Goal: Task Accomplishment & Management: Manage account settings

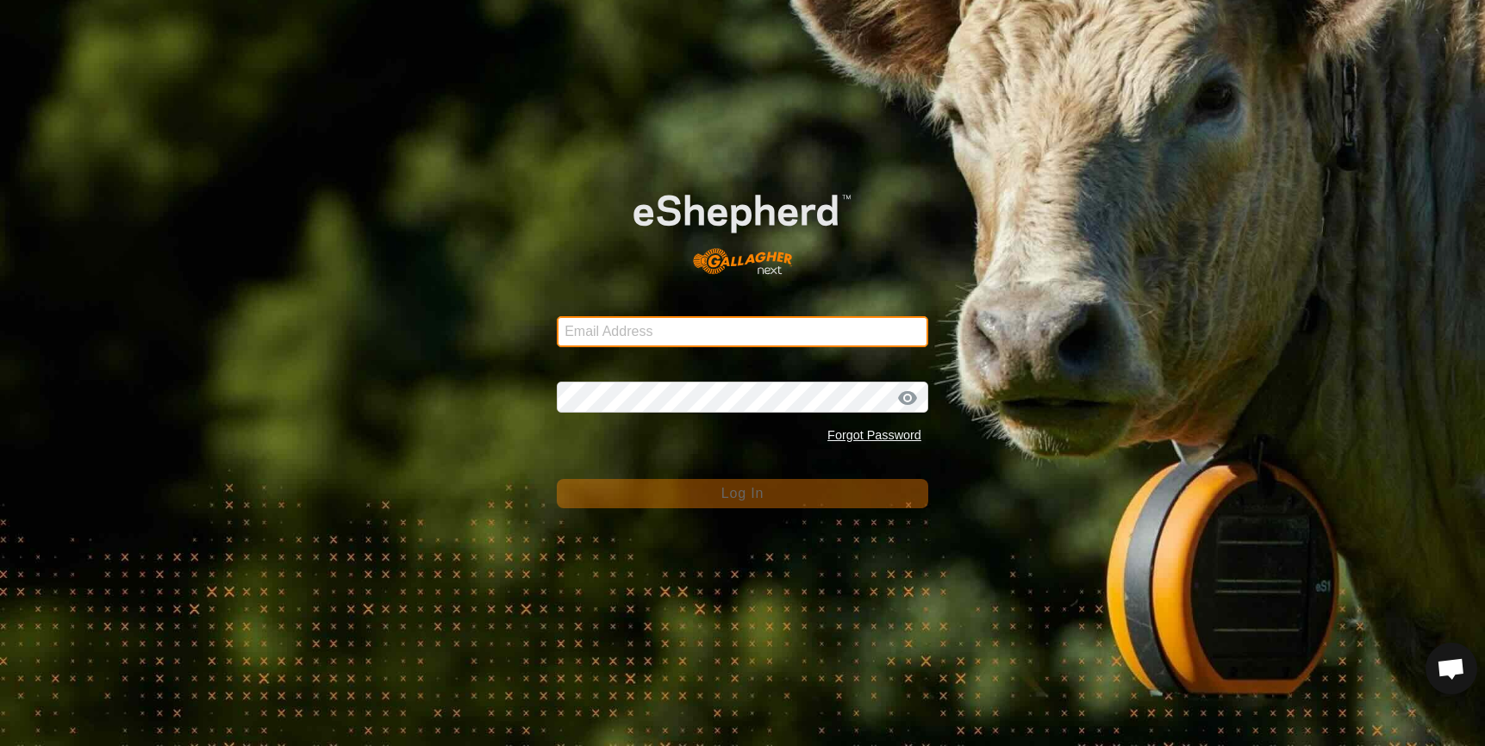
type input "denumsen@yahoo.com"
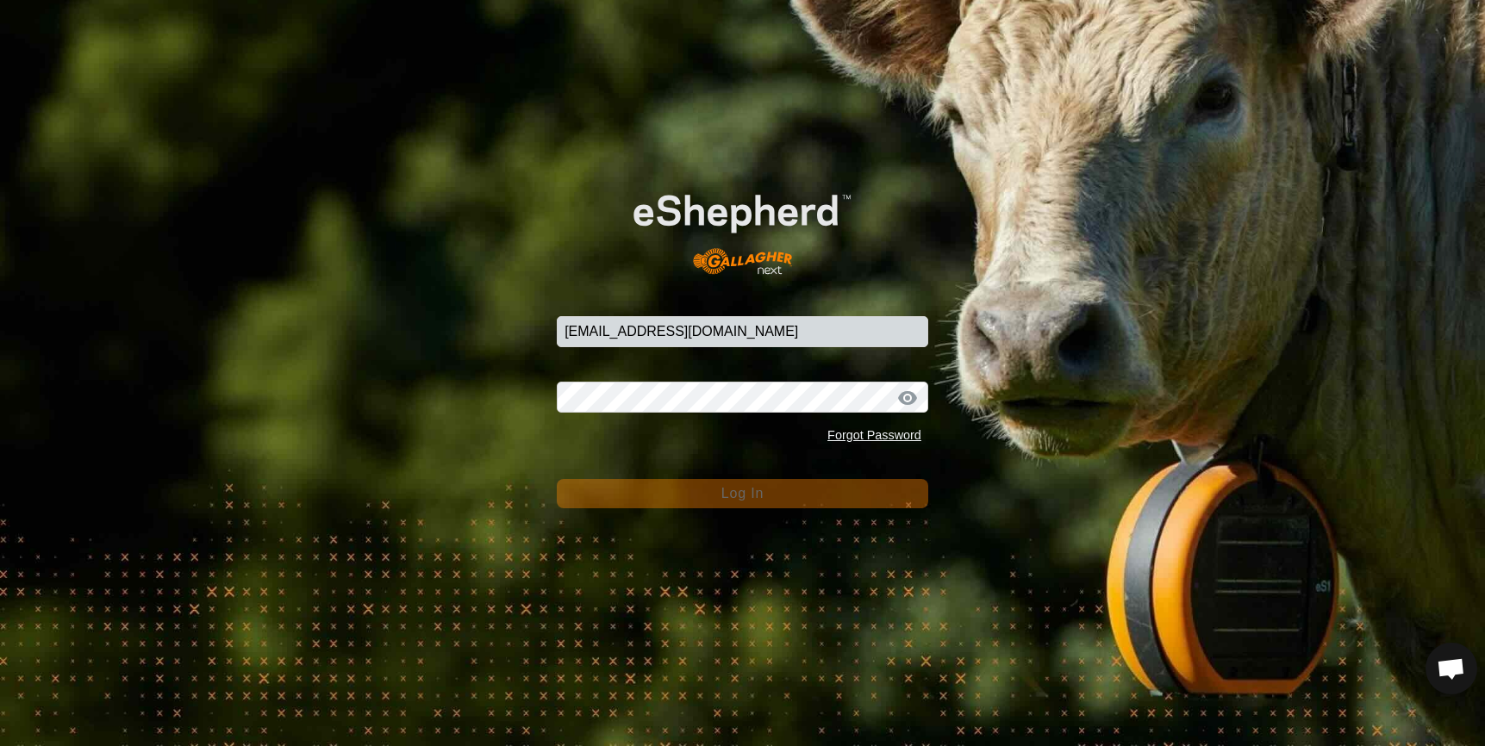
click at [784, 496] on button "Log In" at bounding box center [743, 493] width 372 height 29
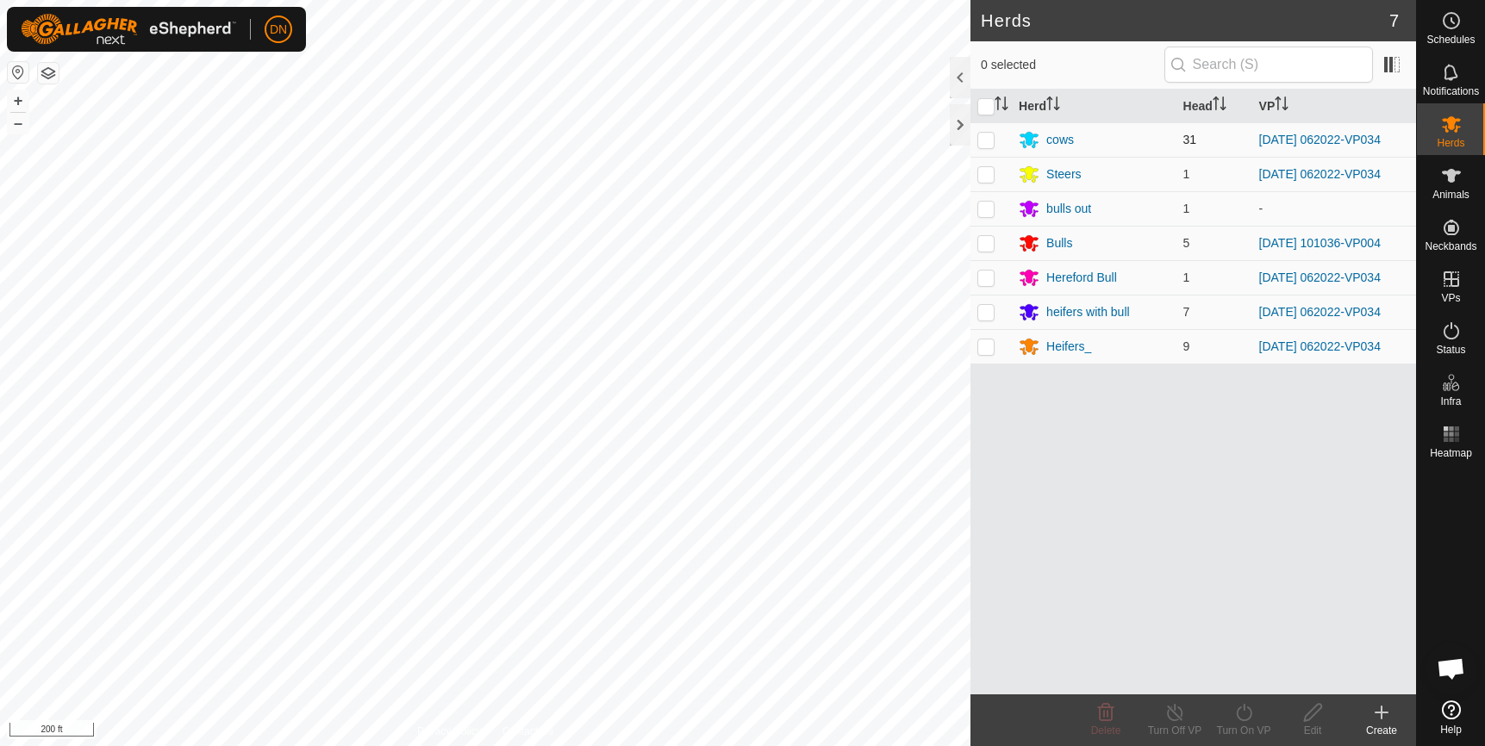
click at [978, 139] on p-checkbox at bounding box center [985, 140] width 17 height 14
checkbox input "true"
click at [977, 179] on p-checkbox at bounding box center [985, 174] width 17 height 14
checkbox input "true"
click at [990, 279] on p-checkbox at bounding box center [985, 278] width 17 height 14
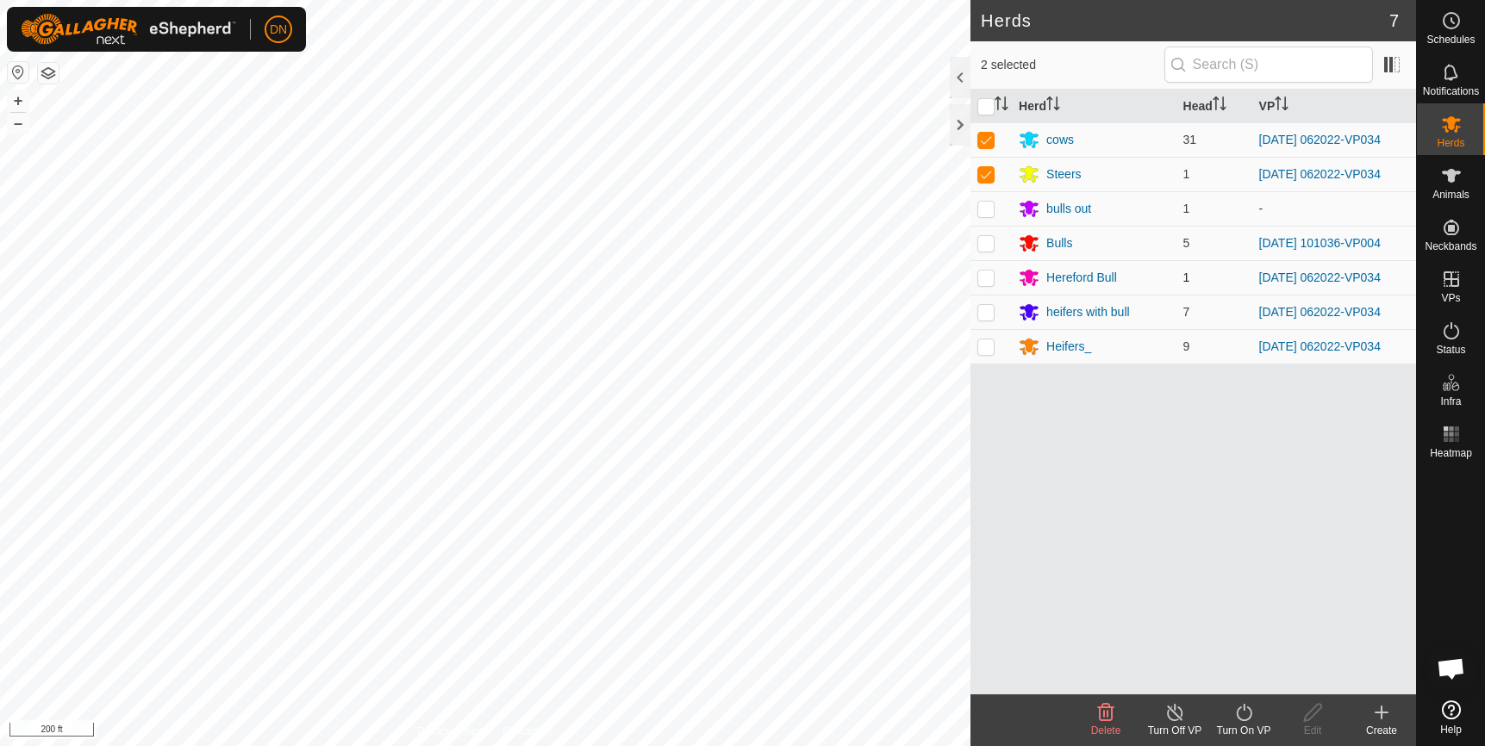
checkbox input "true"
drag, startPoint x: 990, startPoint y: 315, endPoint x: 990, endPoint y: 332, distance: 16.4
click at [990, 319] on p-checkbox at bounding box center [985, 312] width 17 height 14
checkbox input "true"
click at [991, 350] on p-checkbox at bounding box center [985, 347] width 17 height 14
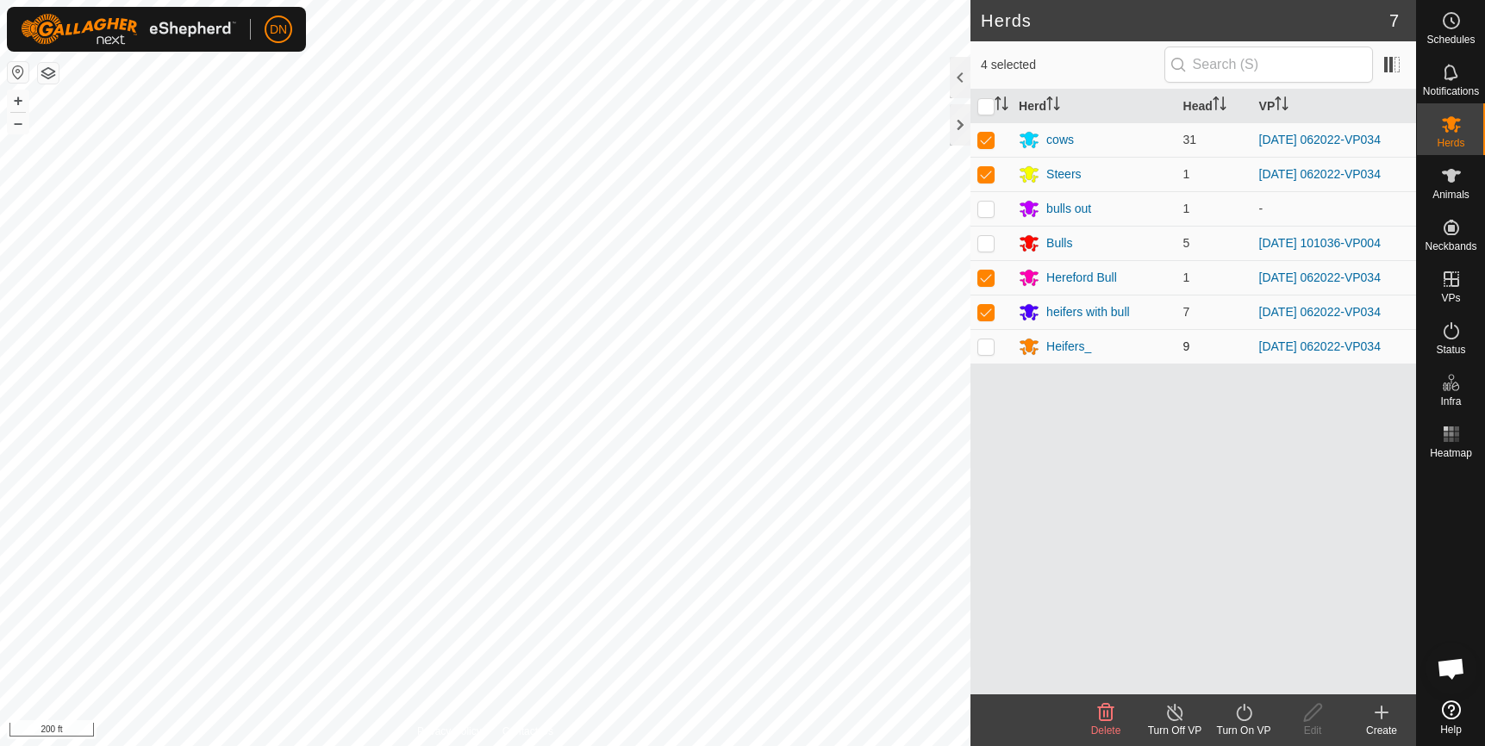
checkbox input "true"
